Goal: Transaction & Acquisition: Purchase product/service

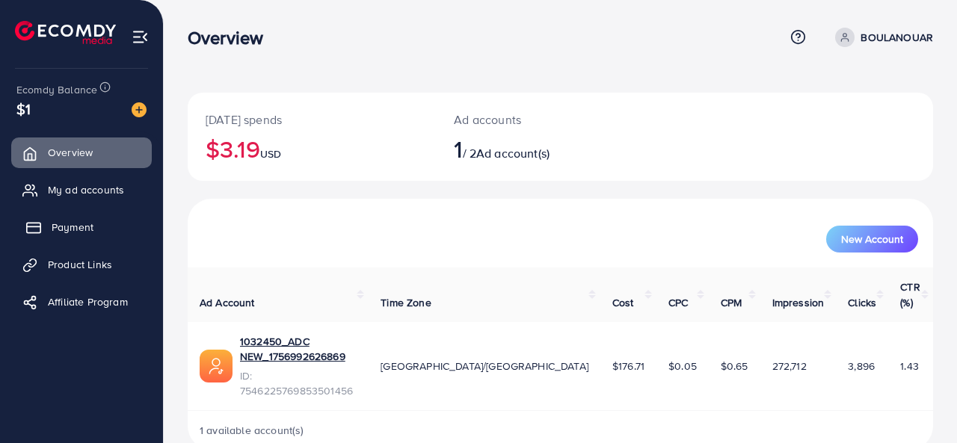
click at [90, 238] on link "Payment" at bounding box center [81, 227] width 141 height 30
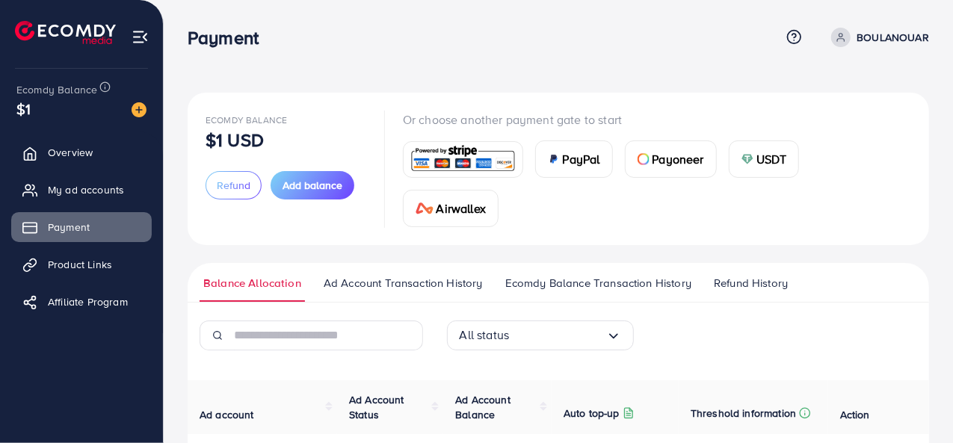
scroll to position [149, 0]
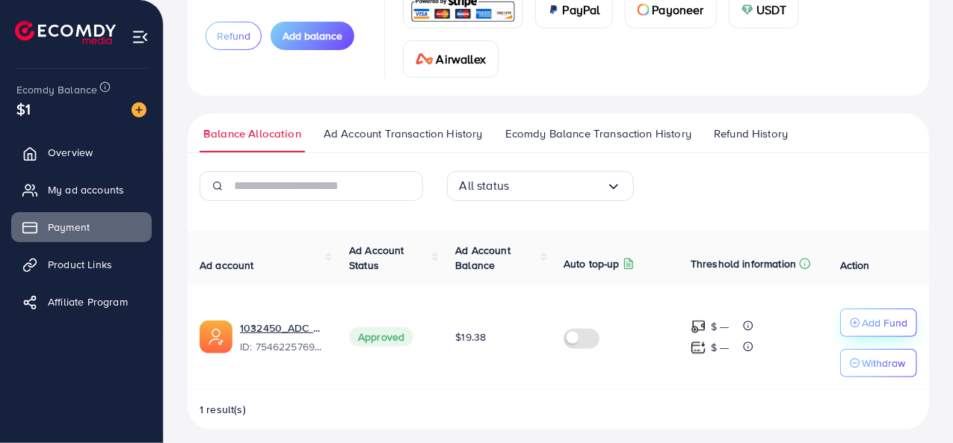
click at [865, 324] on p "Add Fund" at bounding box center [885, 323] width 46 height 18
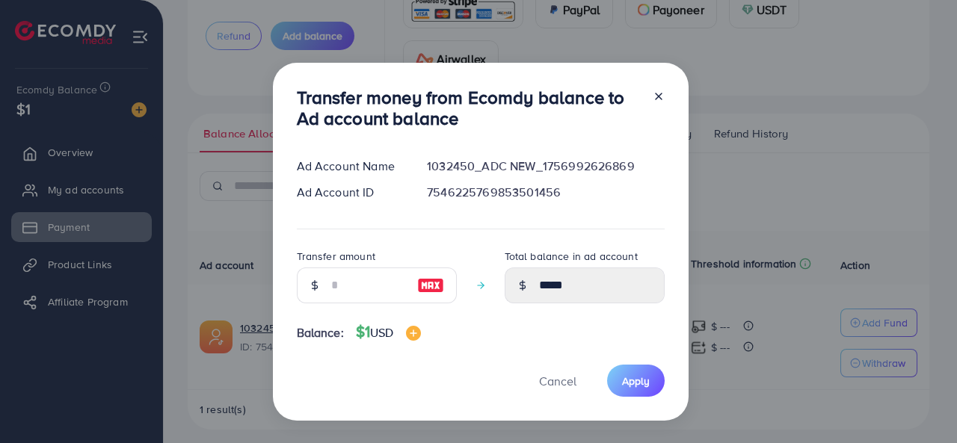
click at [653, 98] on icon at bounding box center [659, 96] width 12 height 12
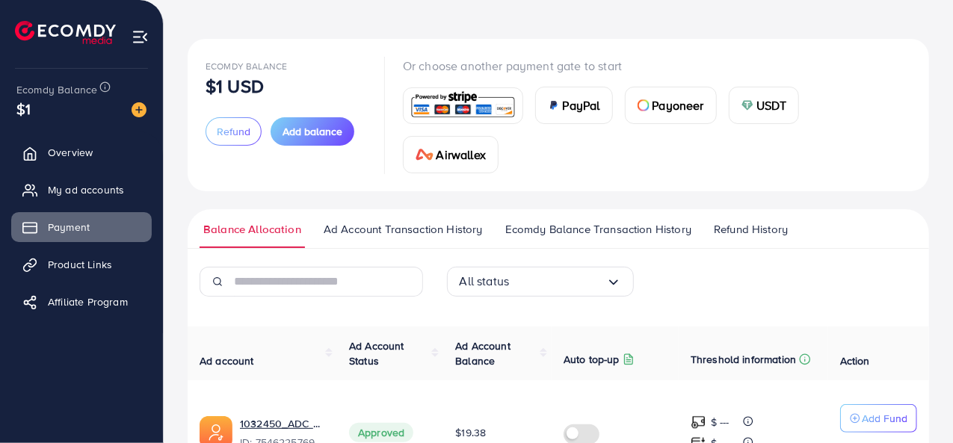
scroll to position [0, 0]
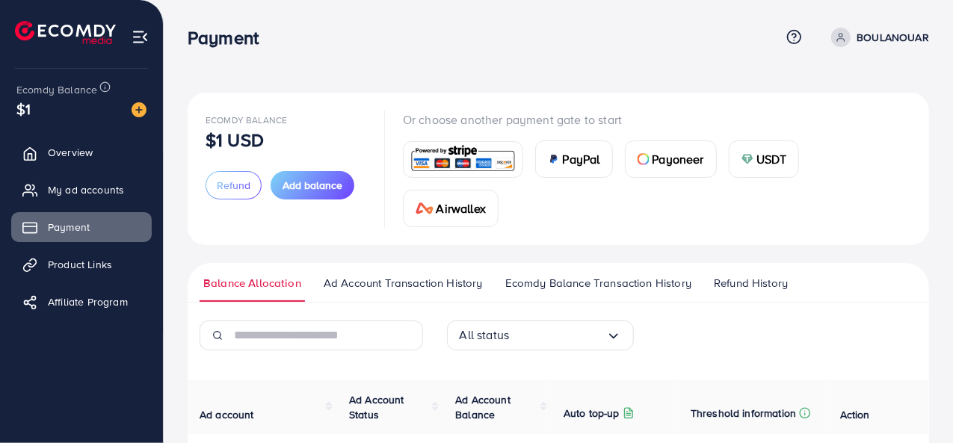
click at [765, 147] on div "USDT" at bounding box center [765, 159] width 70 height 36
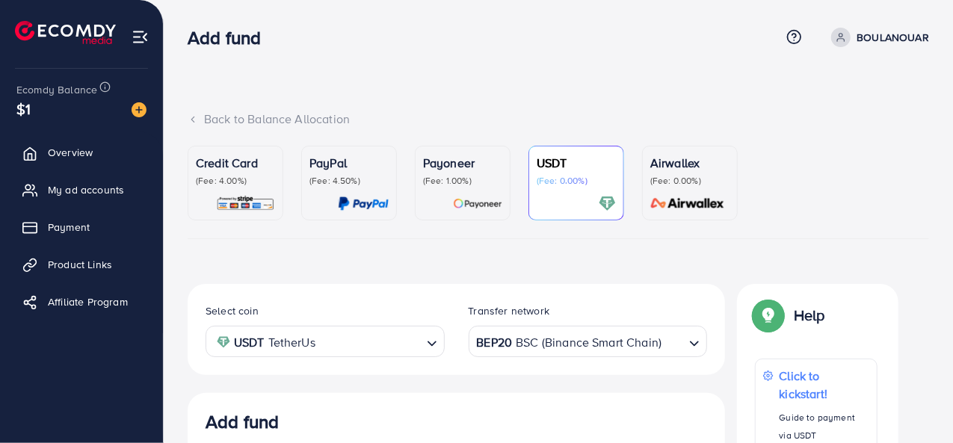
scroll to position [283, 0]
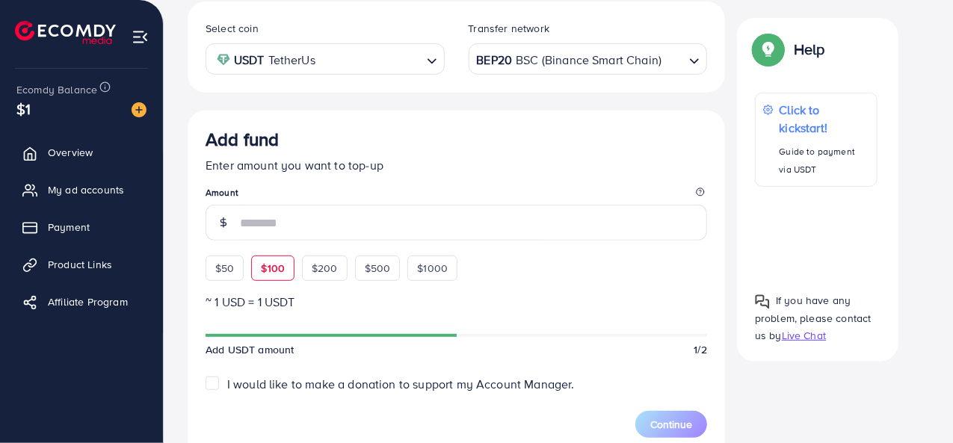
click at [259, 272] on div "$50 $100 $200 $500 $1000" at bounding box center [359, 264] width 306 height 33
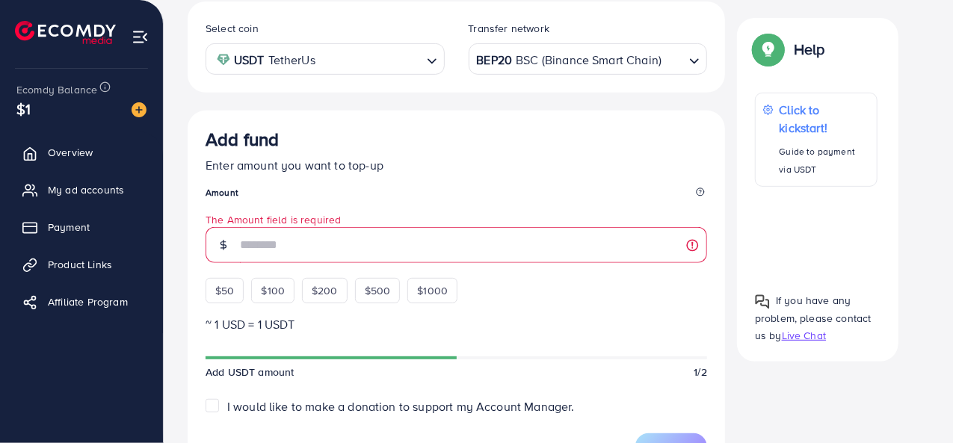
click at [227, 410] on label "I would like to make a donation to support my Account Manager." at bounding box center [401, 406] width 348 height 17
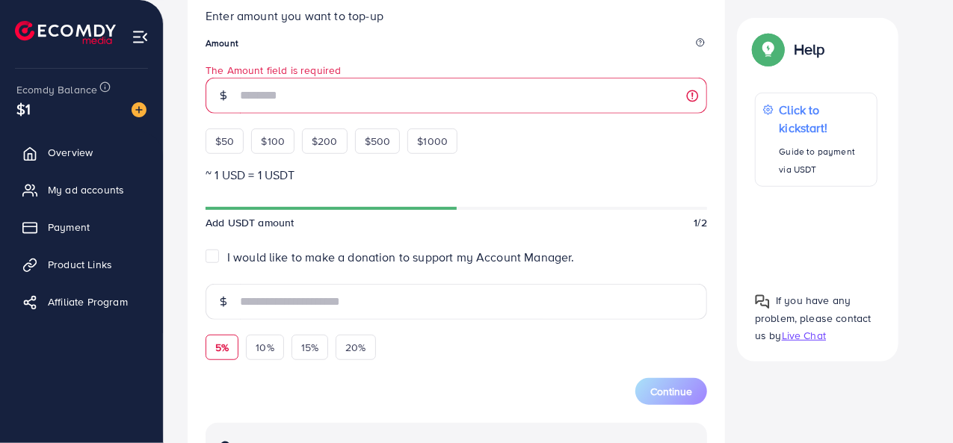
click at [226, 353] on div "5%" at bounding box center [222, 347] width 33 height 25
type input "*"
click at [265, 134] on span "$100" at bounding box center [273, 141] width 24 height 15
type input "***"
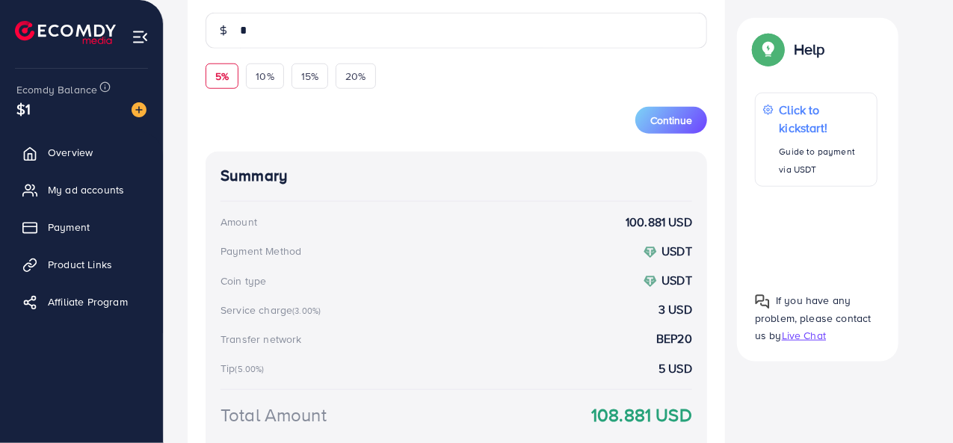
scroll to position [631, 0]
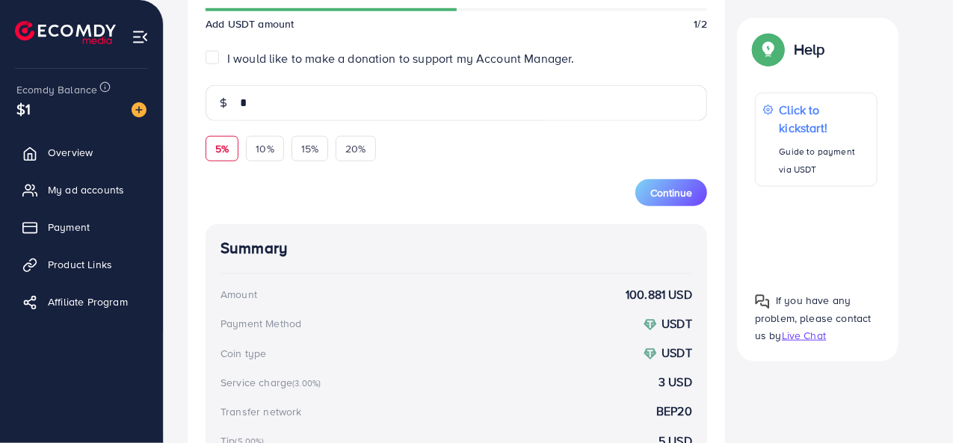
click at [227, 55] on label "I would like to make a donation to support my Account Manager." at bounding box center [401, 58] width 348 height 17
type input "*"
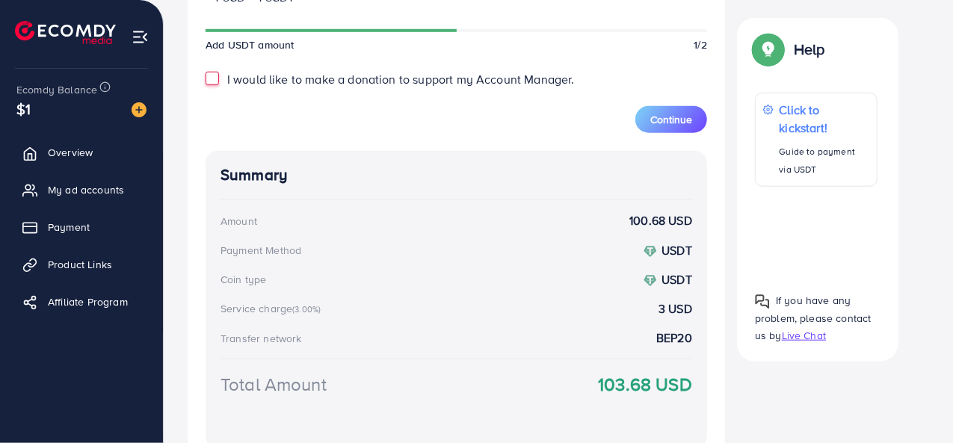
scroll to position [460, 0]
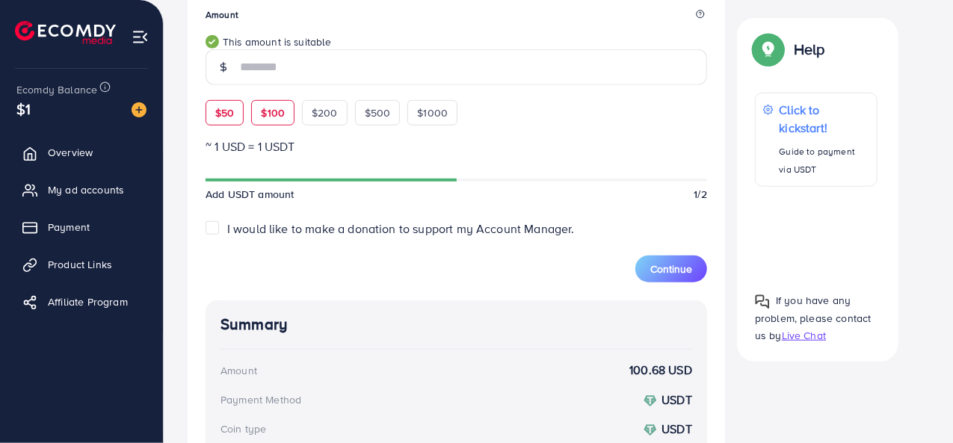
click at [228, 110] on span "$50" at bounding box center [224, 112] width 19 height 15
type input "**"
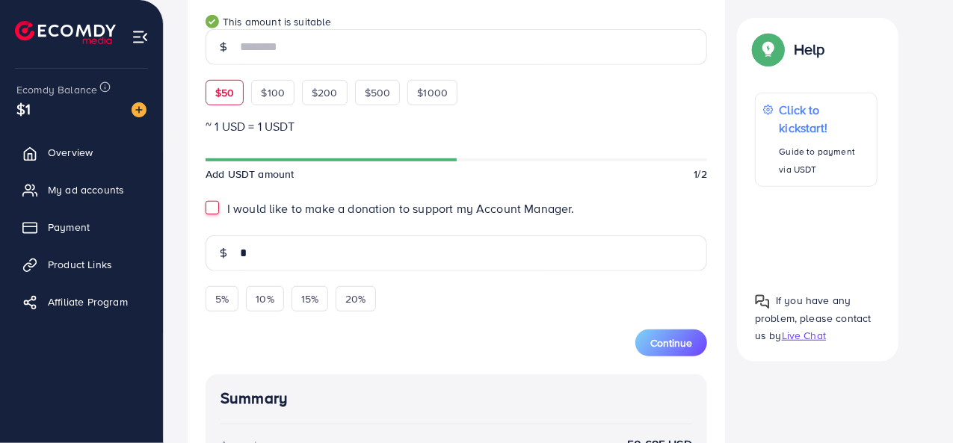
scroll to position [610, 0]
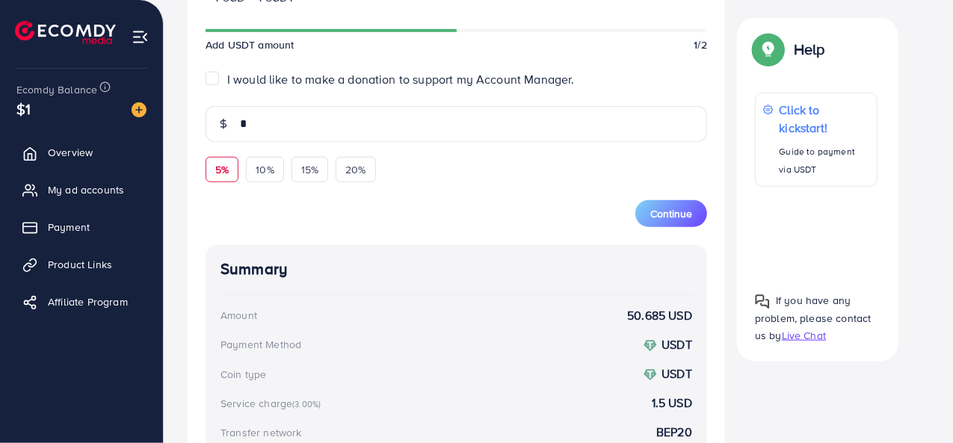
click at [218, 173] on span "5%" at bounding box center [221, 169] width 13 height 15
type input "***"
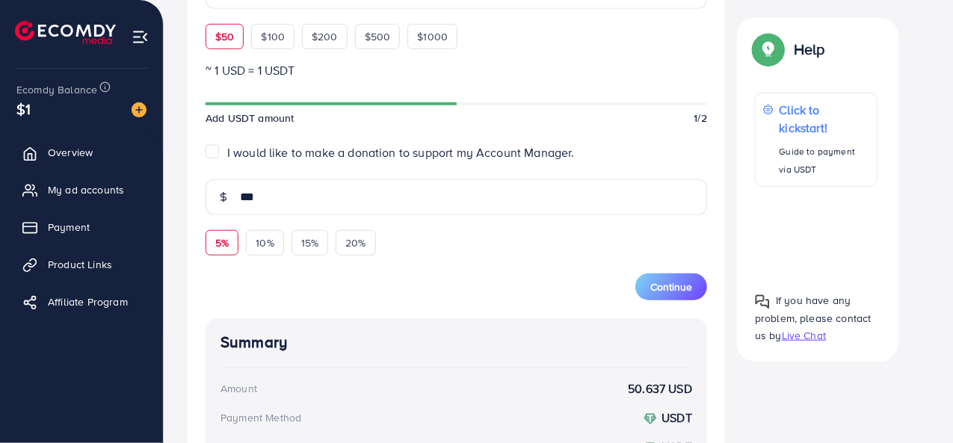
scroll to position [535, 0]
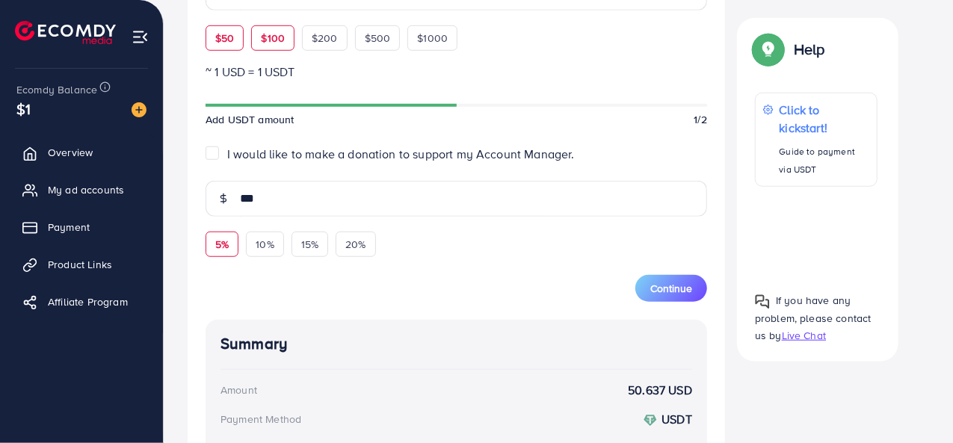
click at [275, 43] on span "$100" at bounding box center [273, 38] width 24 height 15
type input "***"
type input "*"
click at [242, 290] on div "Continue" at bounding box center [457, 279] width 502 height 45
click at [224, 242] on span "5%" at bounding box center [221, 244] width 13 height 15
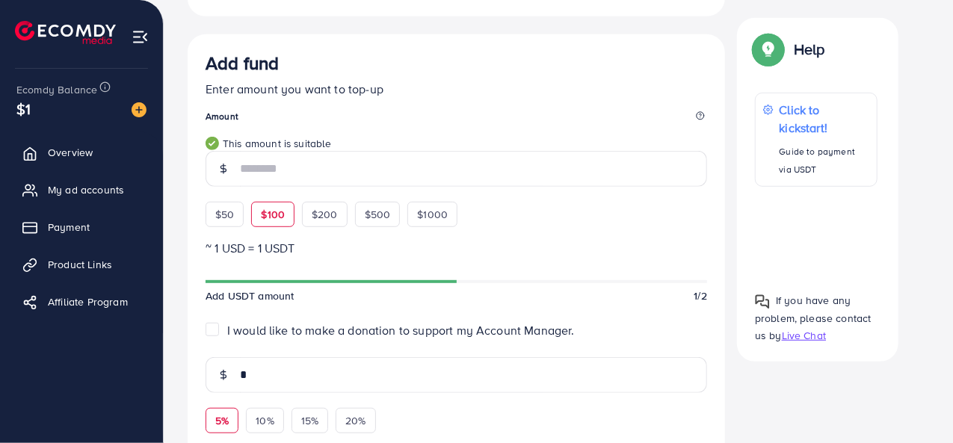
scroll to position [508, 0]
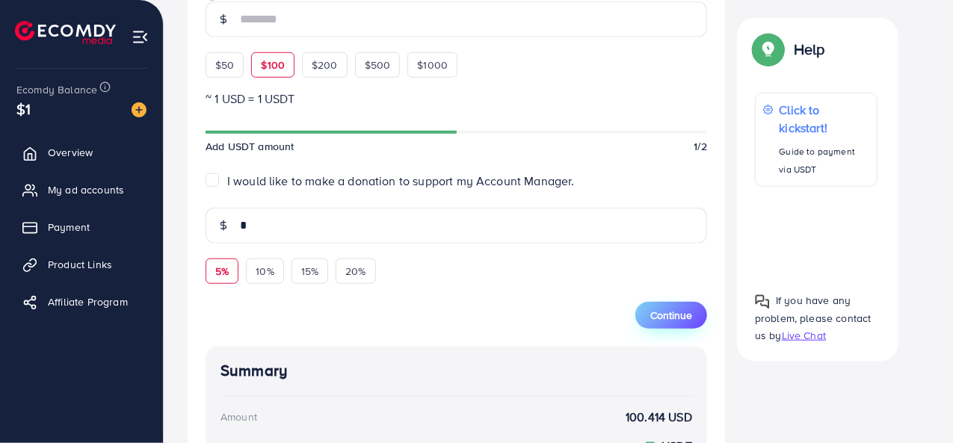
click at [694, 309] on button "Continue" at bounding box center [671, 315] width 72 height 27
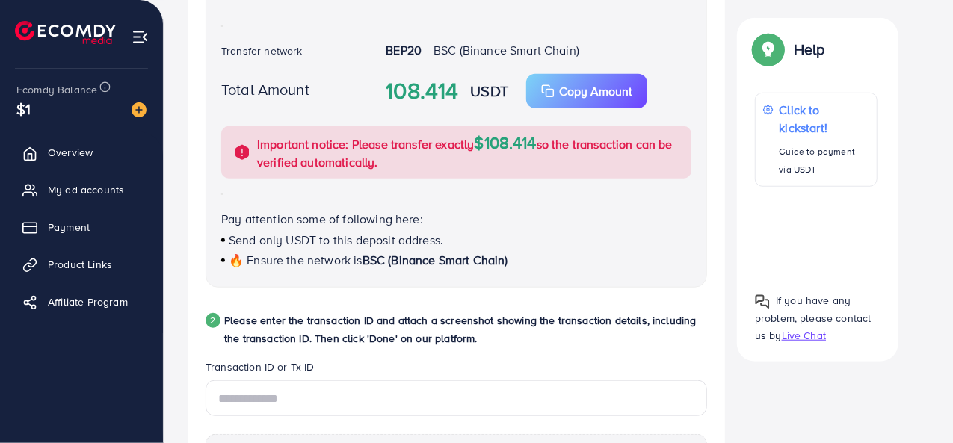
scroll to position [359, 0]
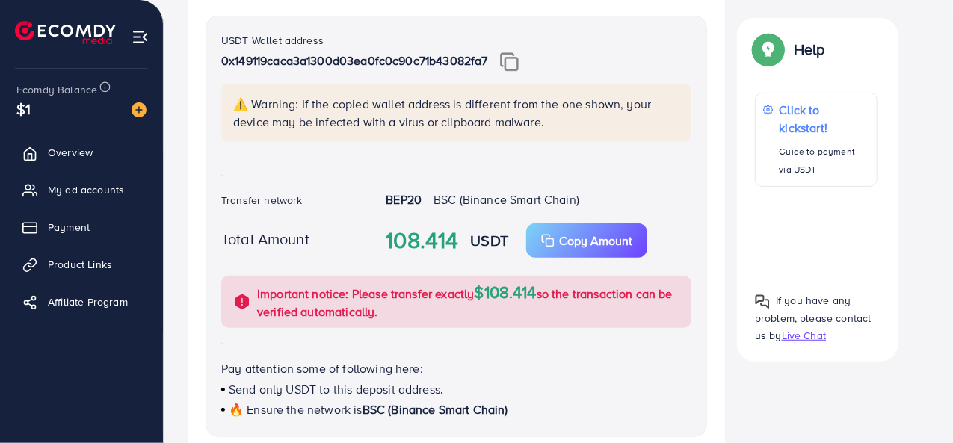
click at [517, 62] on img at bounding box center [509, 61] width 19 height 19
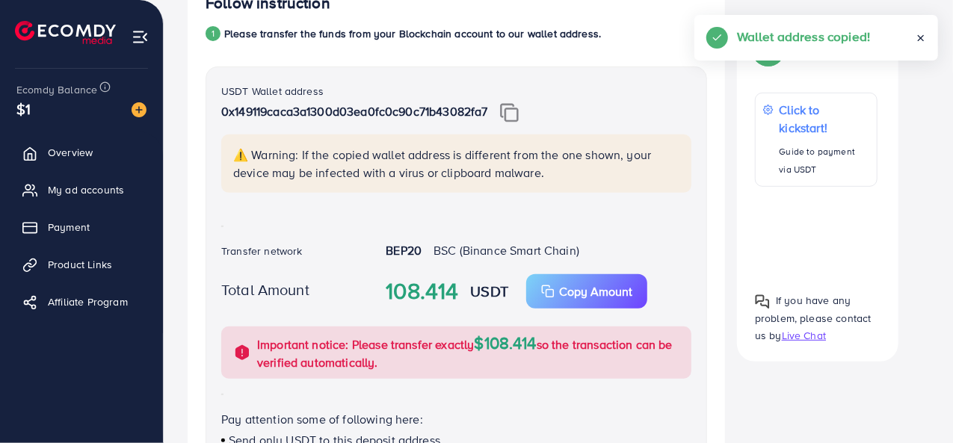
scroll to position [284, 0]
